Goal: Communication & Community: Answer question/provide support

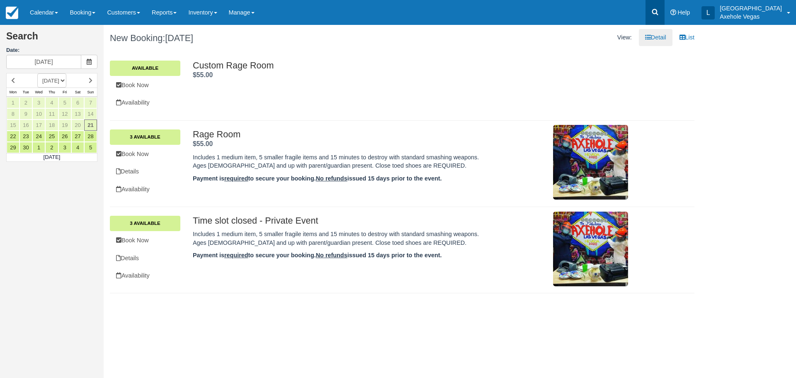
click at [665, 14] on link at bounding box center [655, 12] width 19 height 25
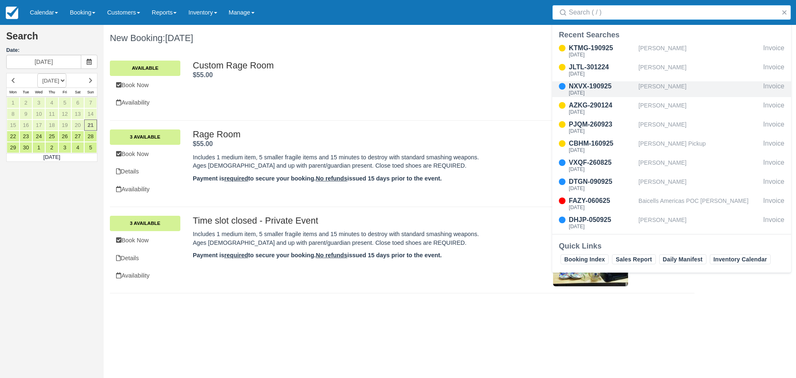
click at [689, 93] on div "[PERSON_NAME]" at bounding box center [700, 89] width 122 height 16
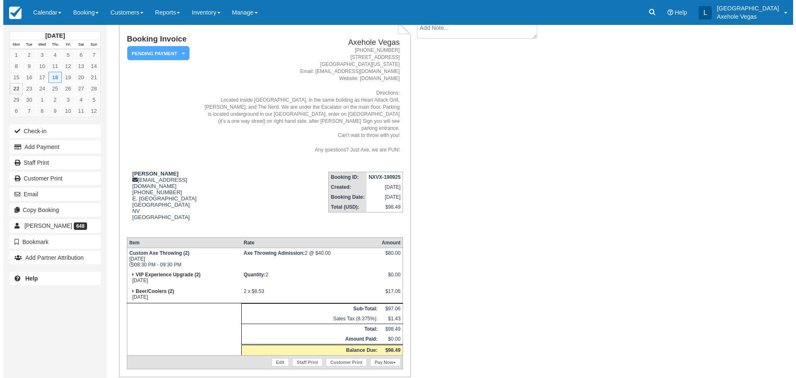
scroll to position [77, 0]
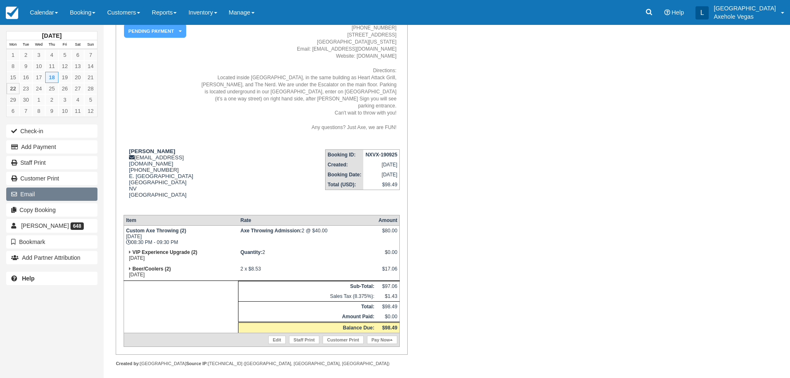
click at [52, 194] on button "Email" at bounding box center [51, 193] width 91 height 13
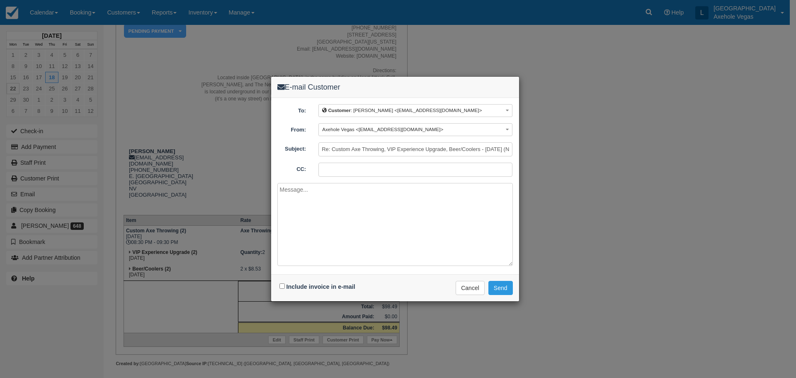
click at [331, 172] on input "CC:" at bounding box center [416, 170] width 194 height 14
type input "[EMAIL_ADDRESS][DOMAIN_NAME]"
click at [282, 285] on input "Include invoice in e-mail" at bounding box center [282, 285] width 5 height 5
checkbox input "true"
click at [298, 205] on textarea at bounding box center [396, 224] width 236 height 83
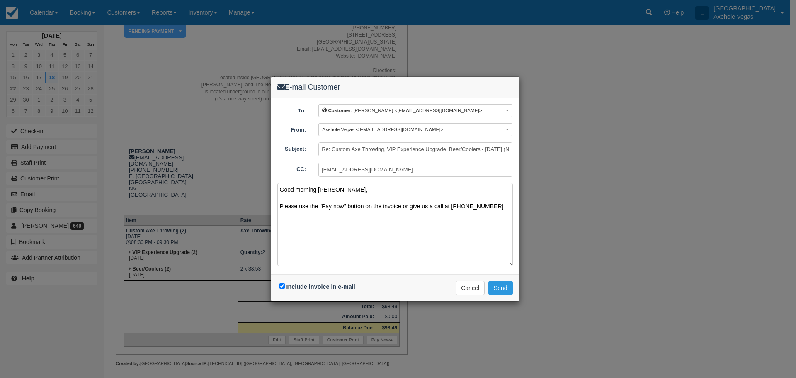
click at [281, 205] on textarea "Good morning Jonathan, Please use the "Pay now" button on the invoice or give u…" at bounding box center [396, 224] width 236 height 83
drag, startPoint x: 498, startPoint y: 222, endPoint x: 270, endPoint y: 195, distance: 229.0
click at [271, 195] on div "E-mail Customer To: Customer : Jonathan Mayuga <axeholevegas@gmail.com> Custome…" at bounding box center [395, 189] width 249 height 226
click at [444, 208] on textarea "Good morning Jonathan, Hope you had a great weekend! We just wanted to follow u…" at bounding box center [396, 224] width 236 height 83
drag, startPoint x: 464, startPoint y: 206, endPoint x: 436, endPoint y: 205, distance: 27.4
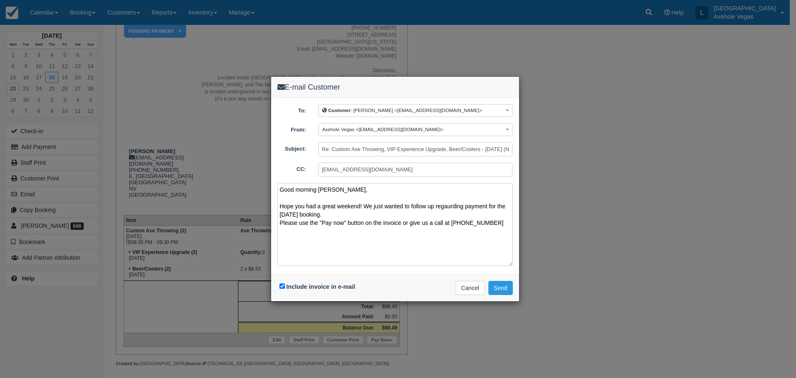
click at [436, 205] on textarea "Good morning Jonathan, Hope you had a great weekend! We just wanted to follow u…" at bounding box center [396, 224] width 236 height 83
paste textarea
click at [354, 214] on textarea "Good morning Jonathan, Hope you had a great weekend! We just wanted to follow u…" at bounding box center [396, 224] width 236 height 83
click at [280, 225] on textarea "Good morning Jonathan, Hope you had a great weekend! We just wanted to follow u…" at bounding box center [396, 224] width 236 height 83
click at [321, 225] on textarea "Good morning Jonathan, Hope you had a great weekend! We just wanted to follow u…" at bounding box center [396, 224] width 236 height 83
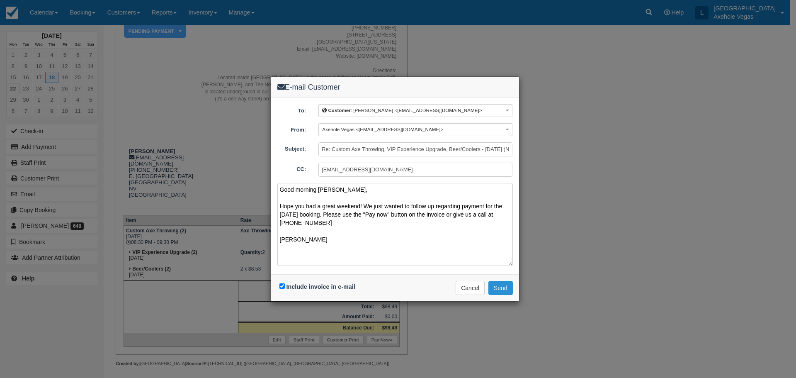
type textarea "Good morning Jonathan, Hope you had a great weekend! We just wanted to follow u…"
click at [503, 284] on button "Send" at bounding box center [501, 288] width 24 height 14
